Goal: Task Accomplishment & Management: Manage account settings

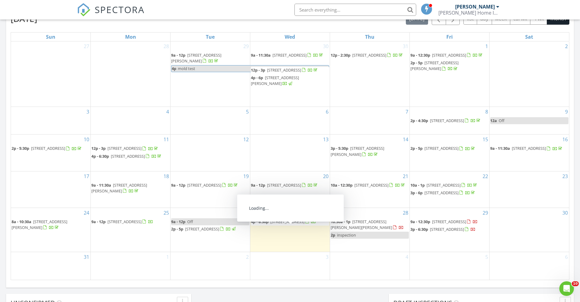
click at [278, 224] on span "102 Driftwood Ct, Kingsland 31548" at bounding box center [287, 221] width 34 height 5
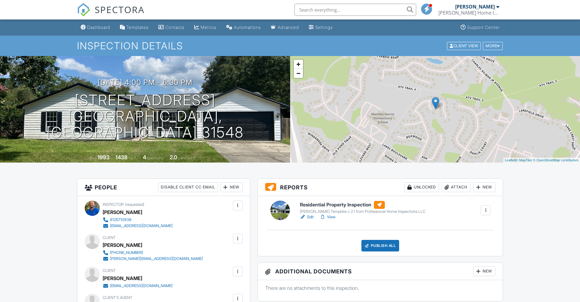
click at [336, 216] on link "View" at bounding box center [328, 217] width 16 height 6
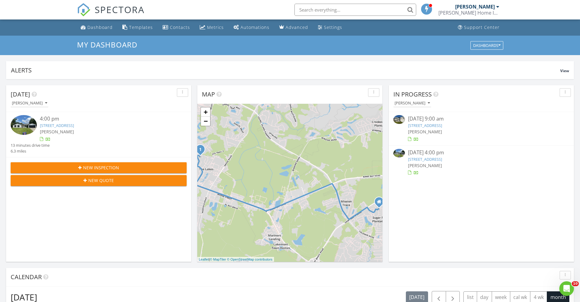
click at [430, 159] on link "[STREET_ADDRESS]" at bounding box center [425, 159] width 34 height 5
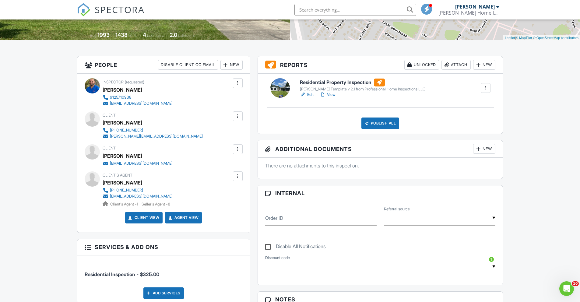
scroll to position [1, 0]
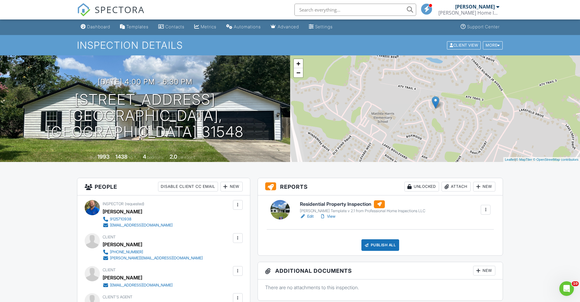
click at [334, 215] on link "View" at bounding box center [328, 216] width 16 height 6
